Goal: Check status: Check status

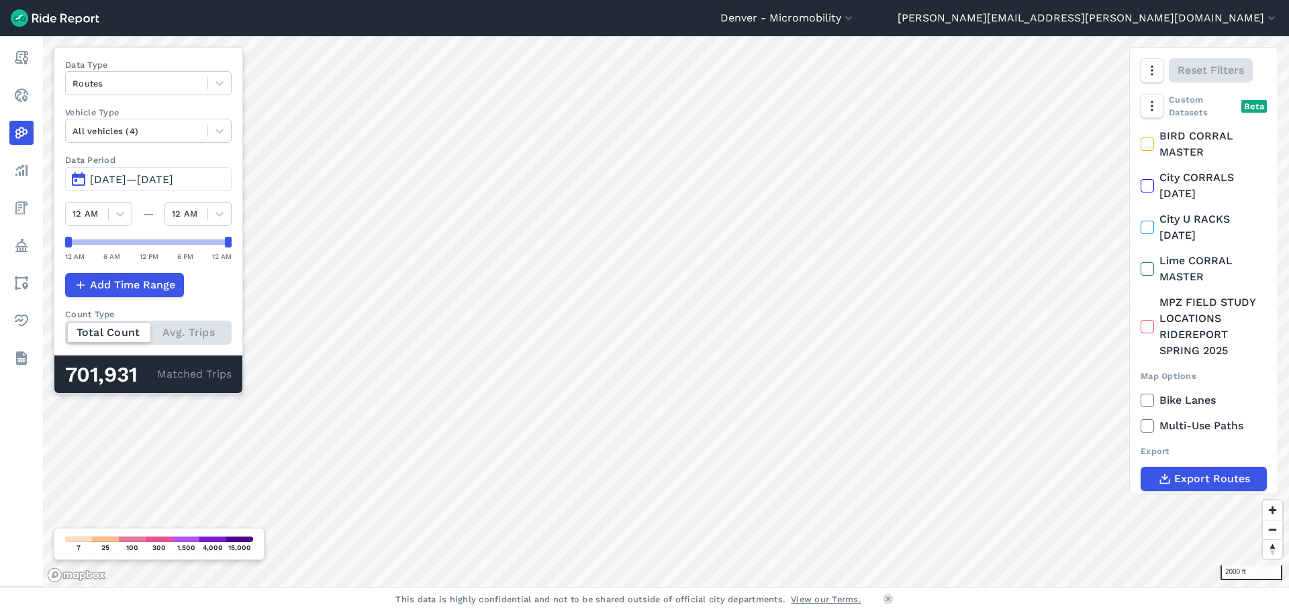
click at [156, 183] on span "[DATE]—[DATE]" at bounding box center [131, 179] width 83 height 13
click at [117, 183] on span "[DATE]—[DATE]" at bounding box center [131, 179] width 83 height 13
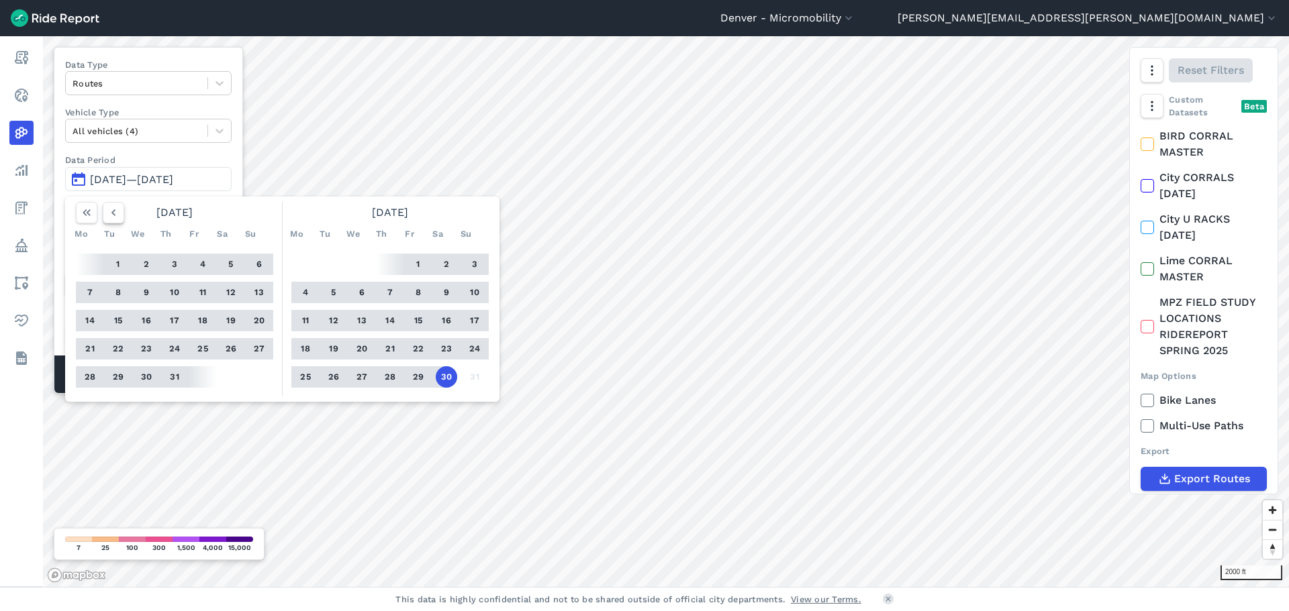
click at [109, 213] on icon "button" at bounding box center [113, 212] width 13 height 13
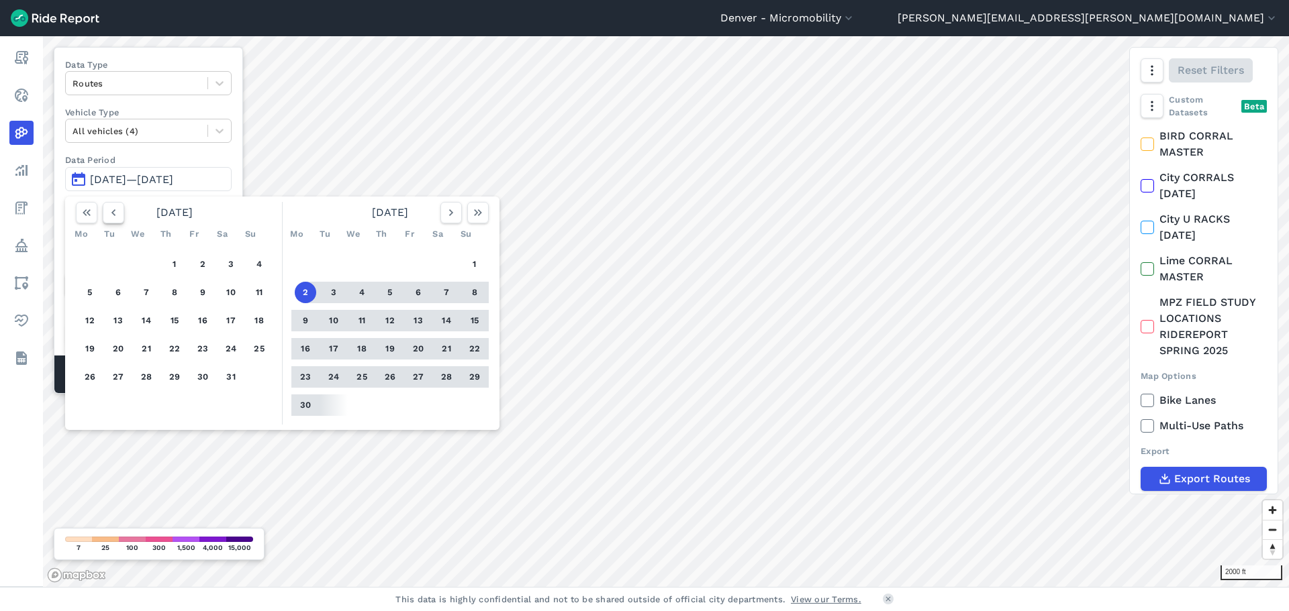
click at [109, 213] on icon "button" at bounding box center [113, 212] width 13 height 13
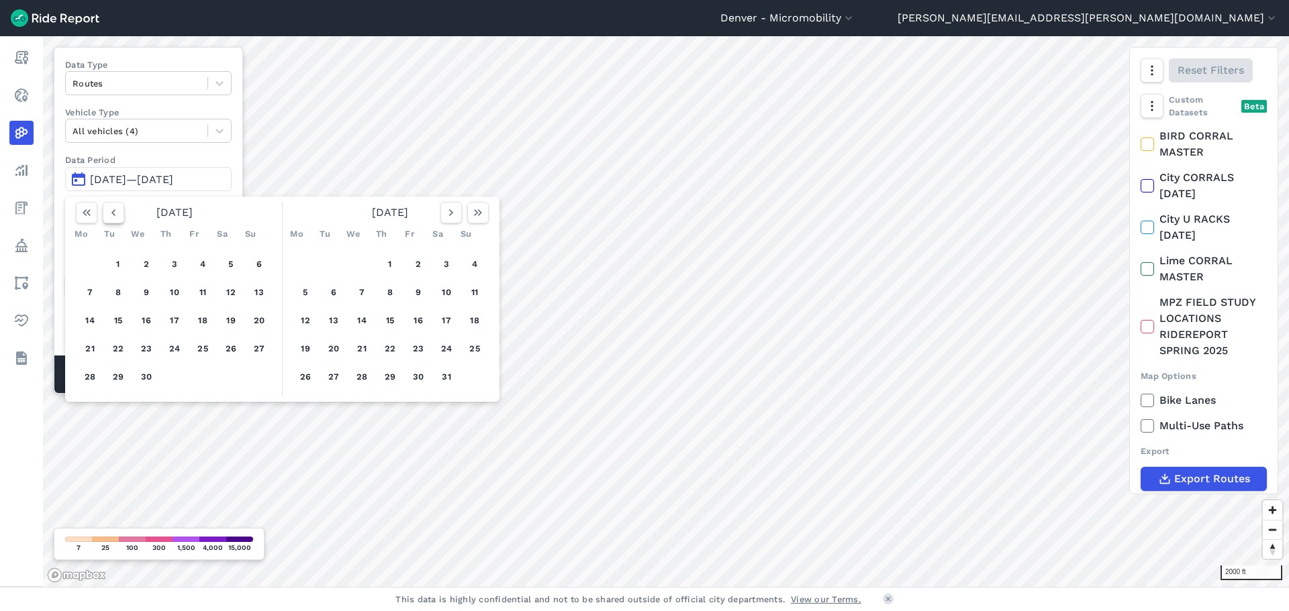
click at [109, 213] on icon "button" at bounding box center [113, 212] width 13 height 13
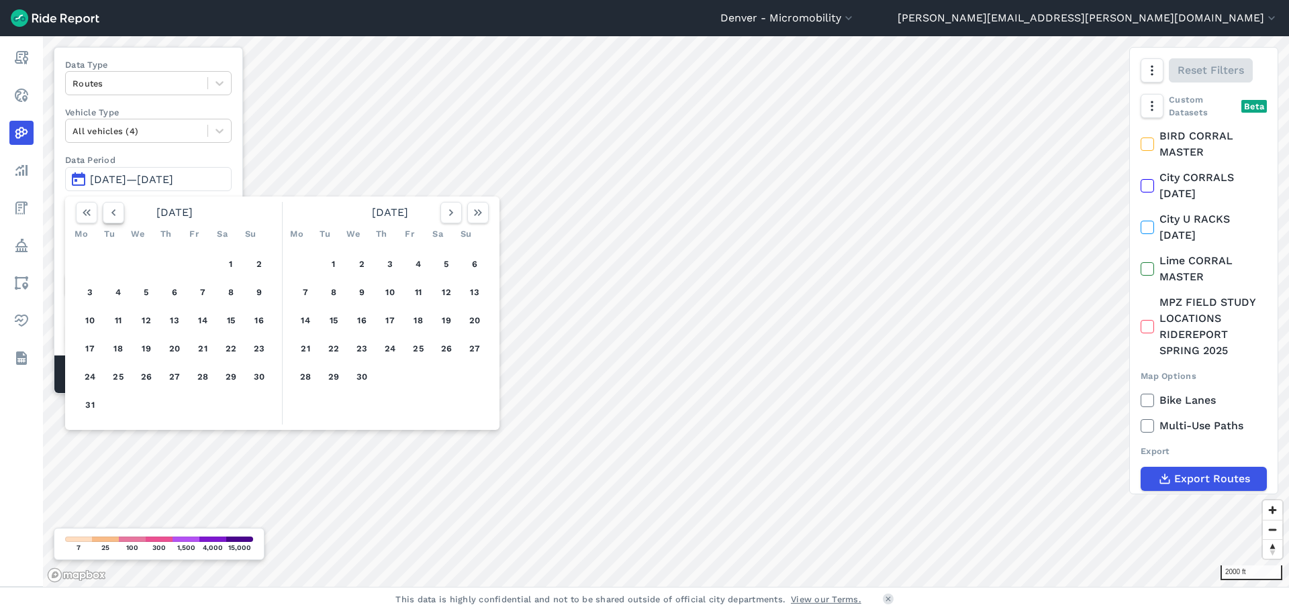
click at [109, 213] on icon "button" at bounding box center [113, 212] width 13 height 13
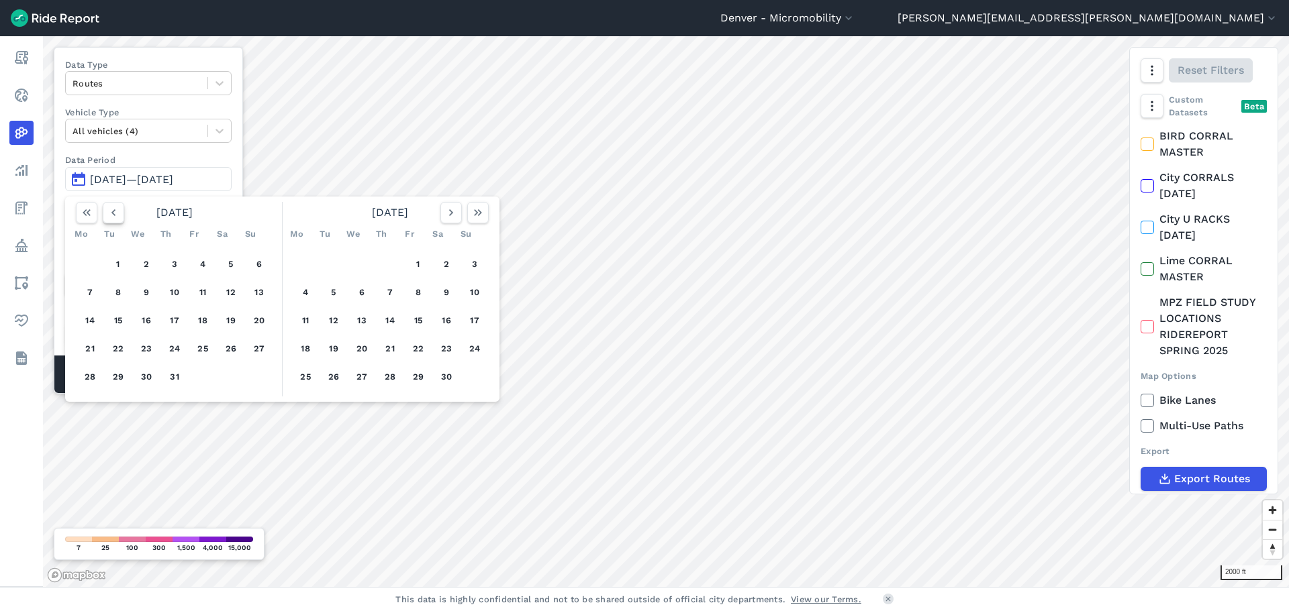
click at [109, 213] on icon "button" at bounding box center [113, 212] width 13 height 13
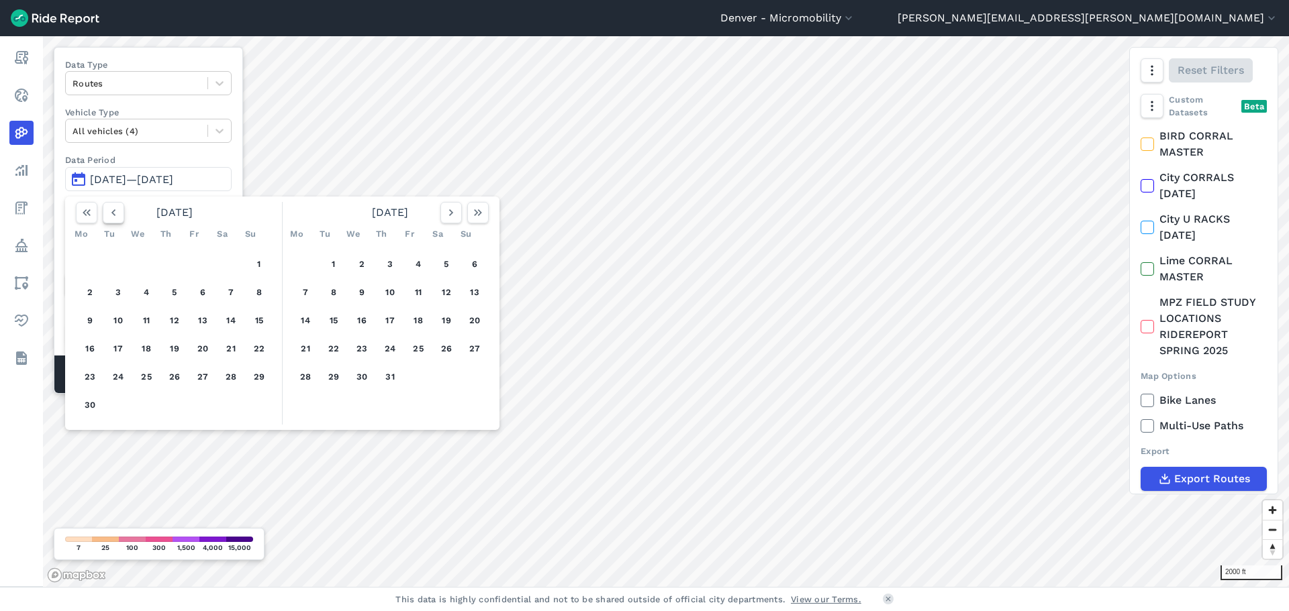
click at [119, 219] on icon "button" at bounding box center [113, 212] width 13 height 13
click at [173, 264] on button "1" at bounding box center [174, 264] width 21 height 21
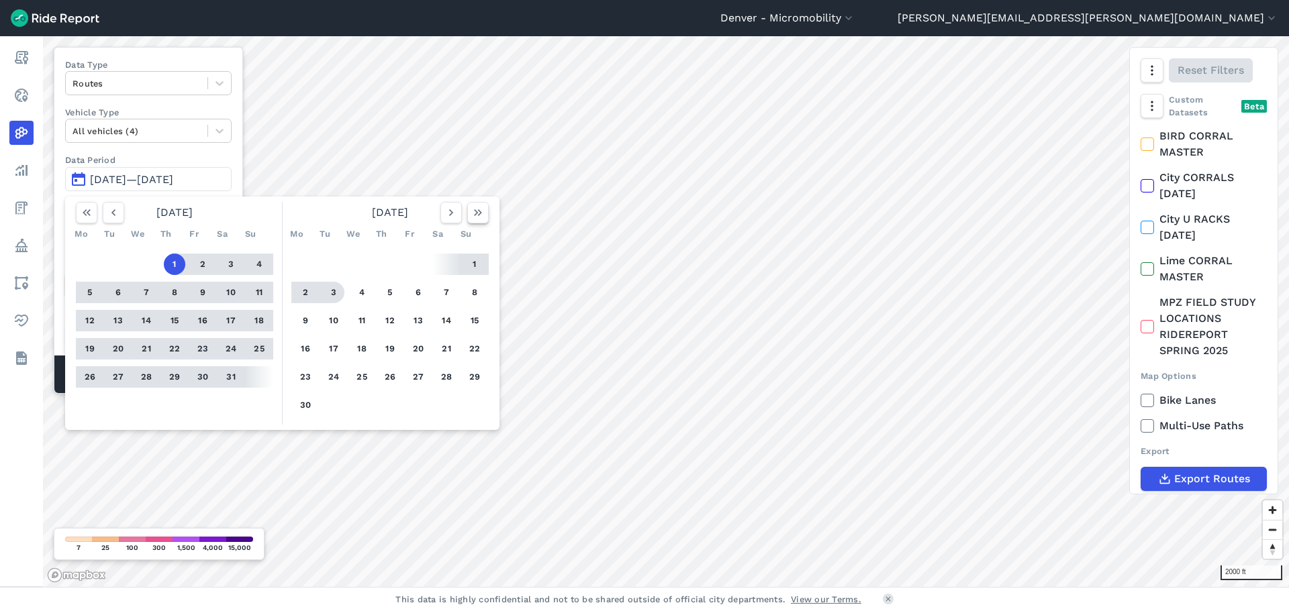
click at [483, 214] on icon "button" at bounding box center [477, 212] width 13 height 13
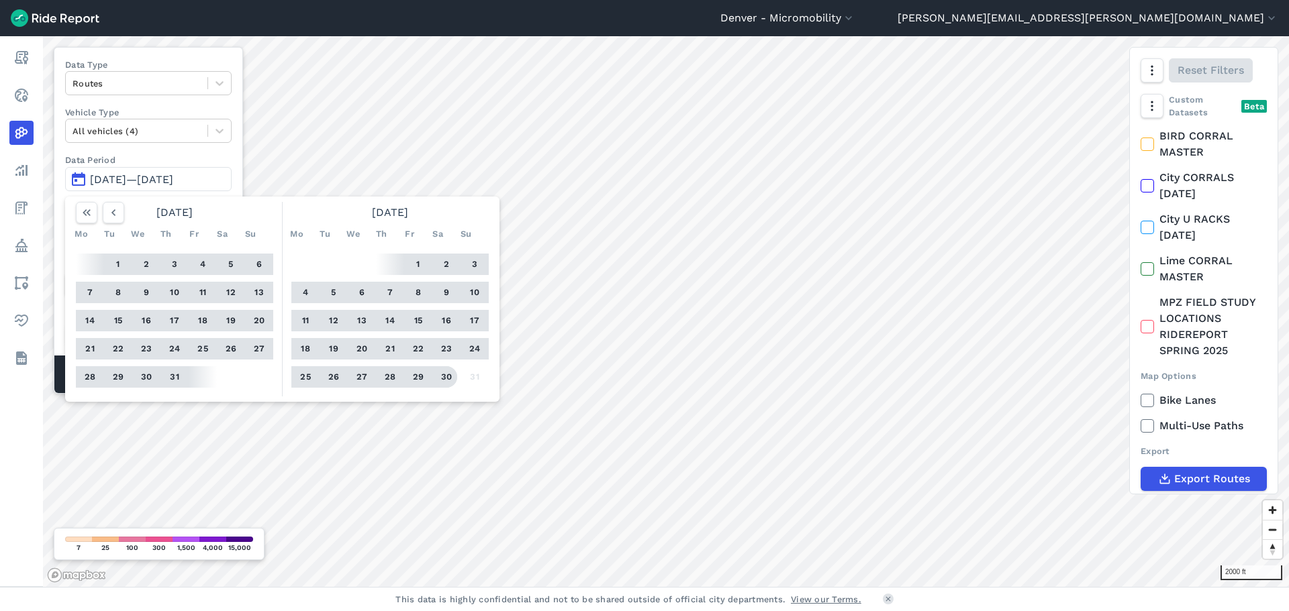
click at [452, 383] on button "30" at bounding box center [446, 376] width 21 height 21
